Goal: Task Accomplishment & Management: Manage account settings

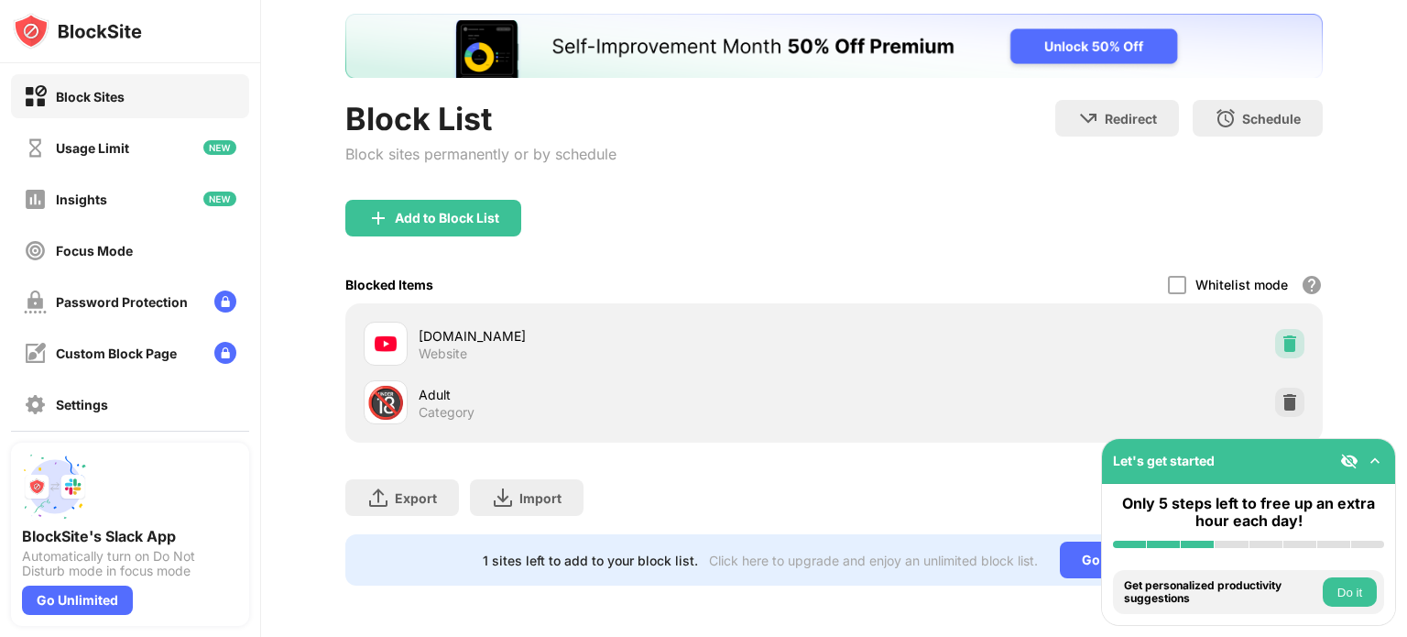
click at [1281, 334] on img at bounding box center [1290, 343] width 18 height 18
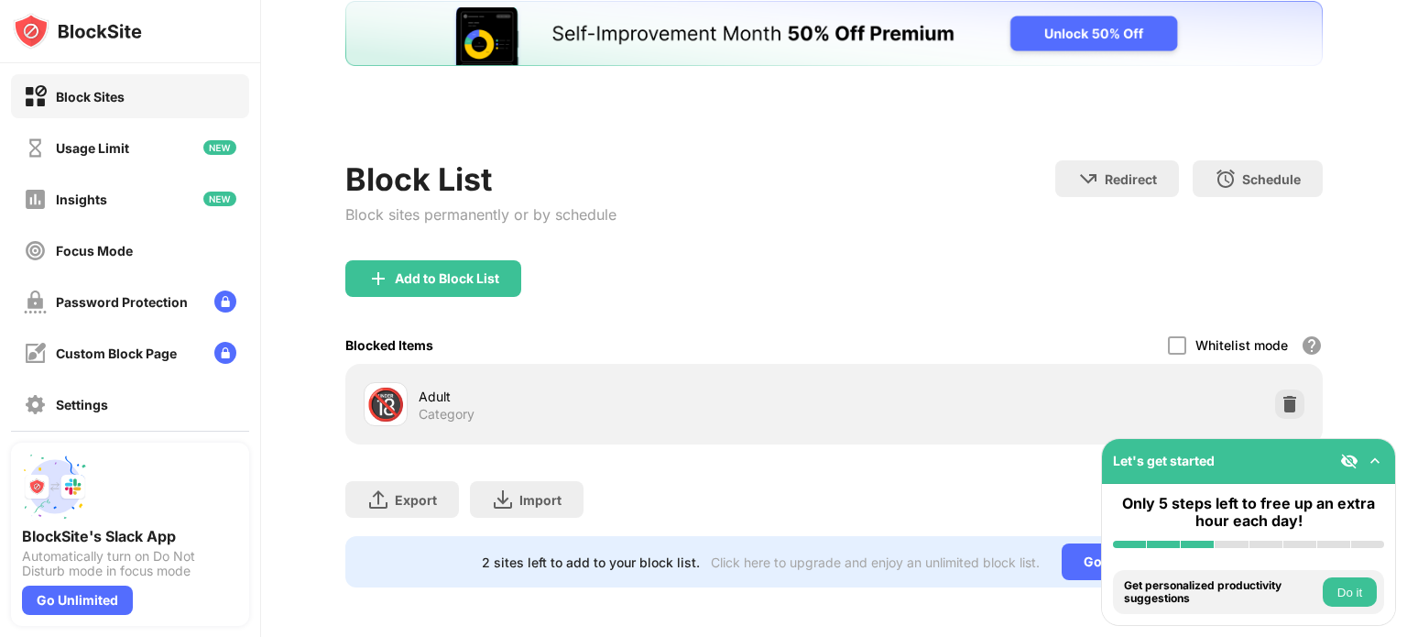
scroll to position [55, 0]
